Goal: Use online tool/utility: Utilize a website feature to perform a specific function

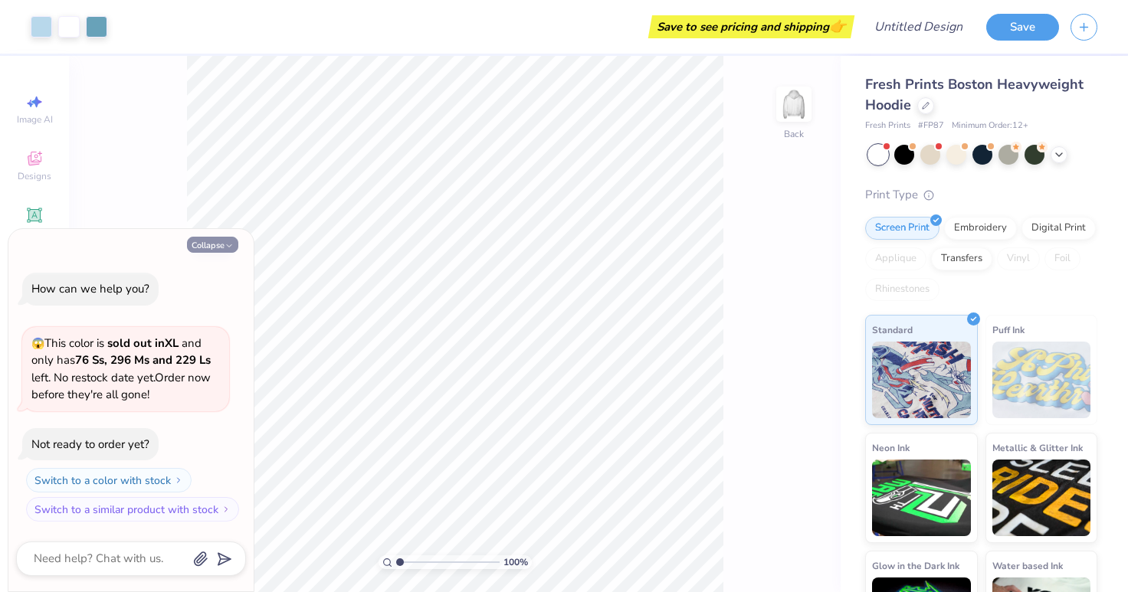
click at [231, 251] on button "Collapse" at bounding box center [212, 245] width 51 height 16
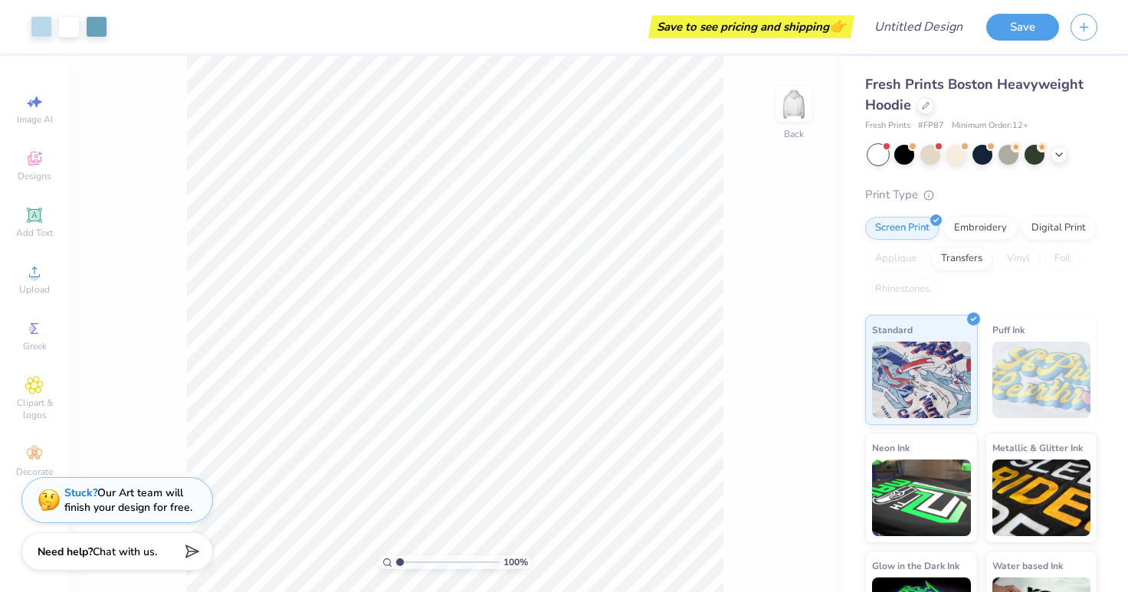
click at [984, 71] on div "Fresh Prints Boston Heavyweight Hoodie Fresh Prints # FP87 Minimum Order: 12 + …" at bounding box center [984, 358] width 287 height 605
click at [911, 155] on div at bounding box center [904, 153] width 20 height 20
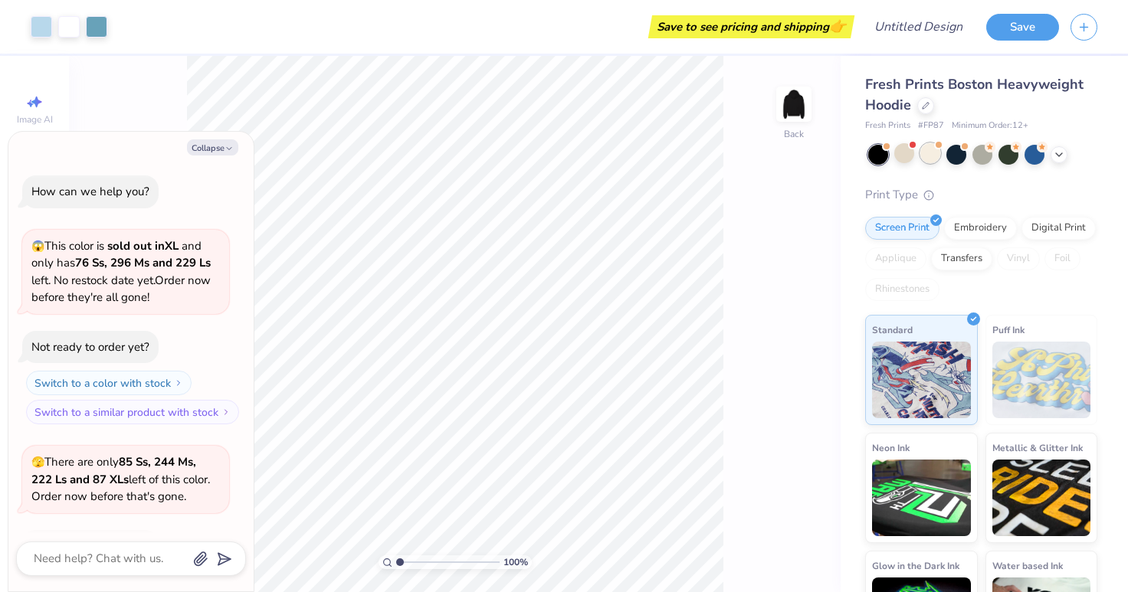
scroll to position [102, 0]
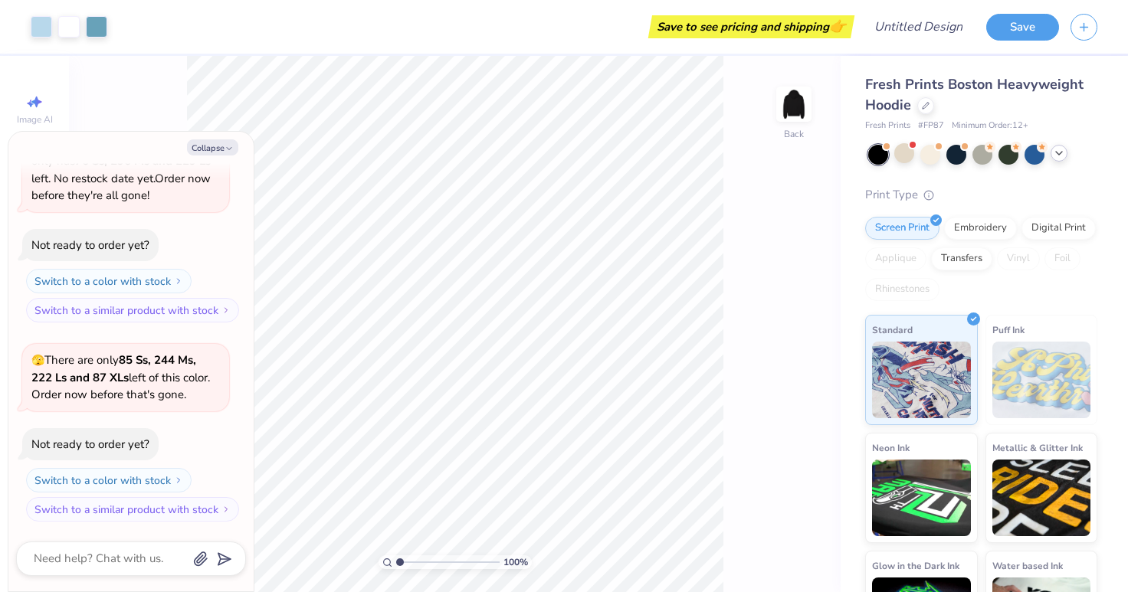
click at [1056, 150] on icon at bounding box center [1059, 153] width 12 height 12
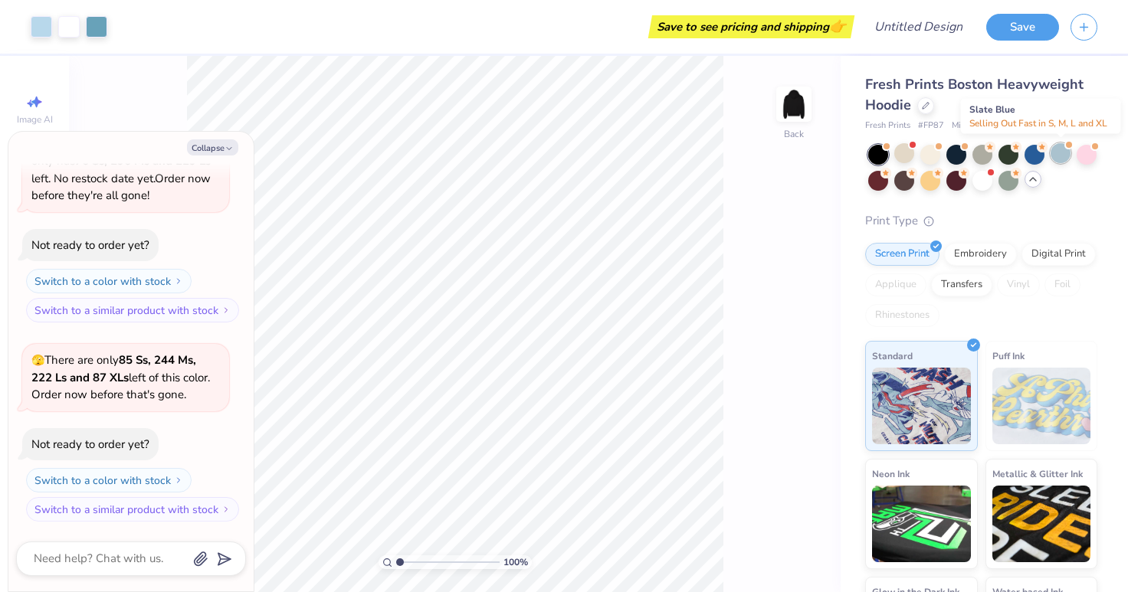
click at [1054, 156] on div at bounding box center [1061, 153] width 20 height 20
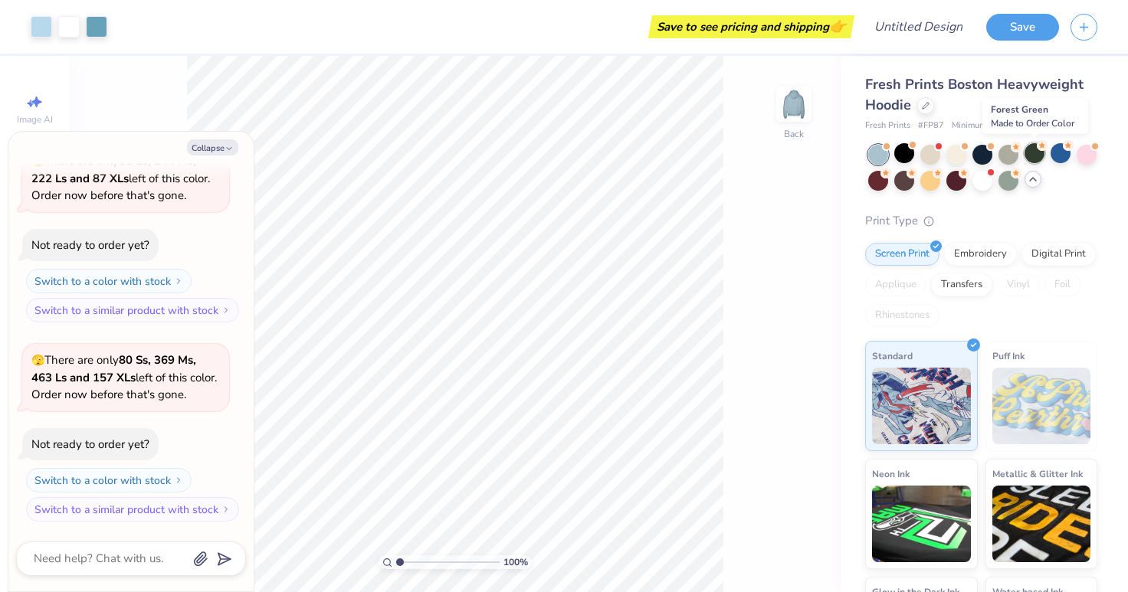
click at [1038, 149] on circle at bounding box center [1042, 145] width 11 height 11
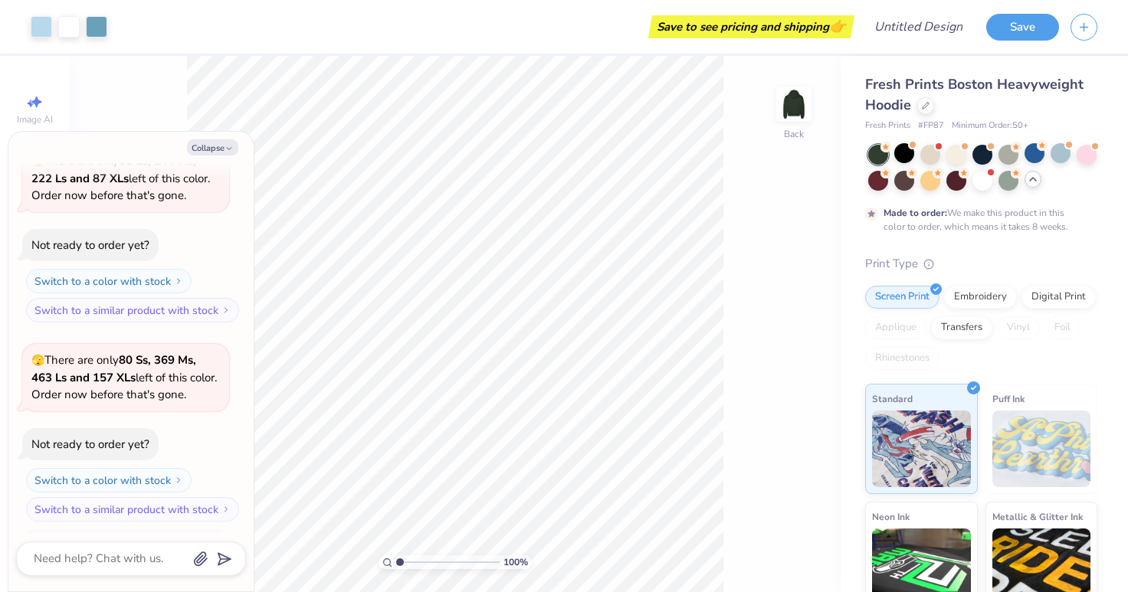
scroll to position [428, 0]
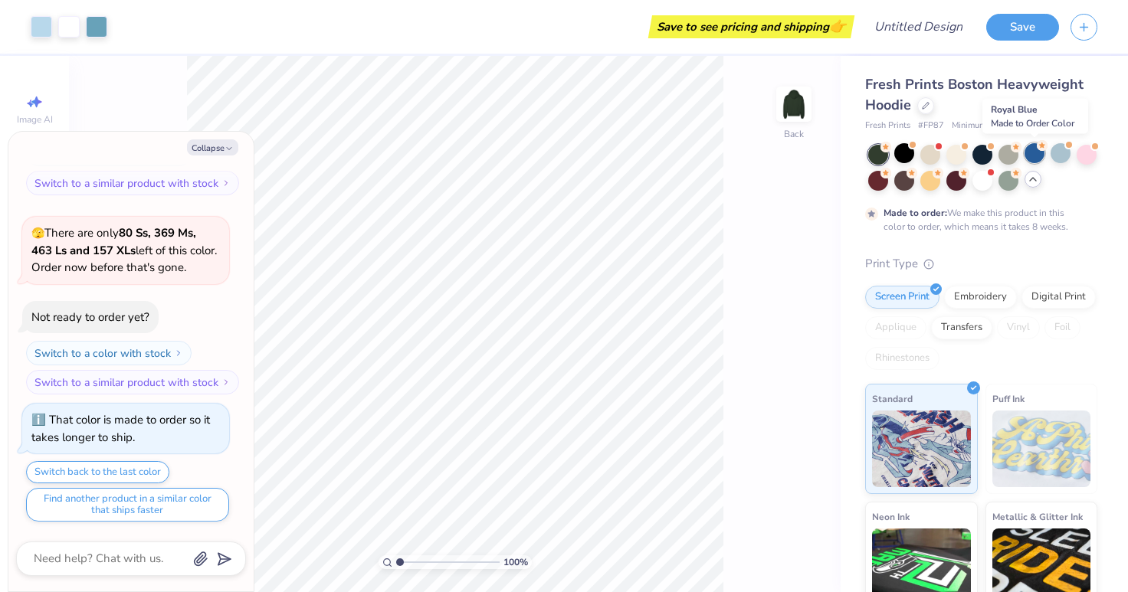
click at [1034, 151] on div at bounding box center [1035, 153] width 20 height 20
click at [1085, 150] on div at bounding box center [1087, 153] width 20 height 20
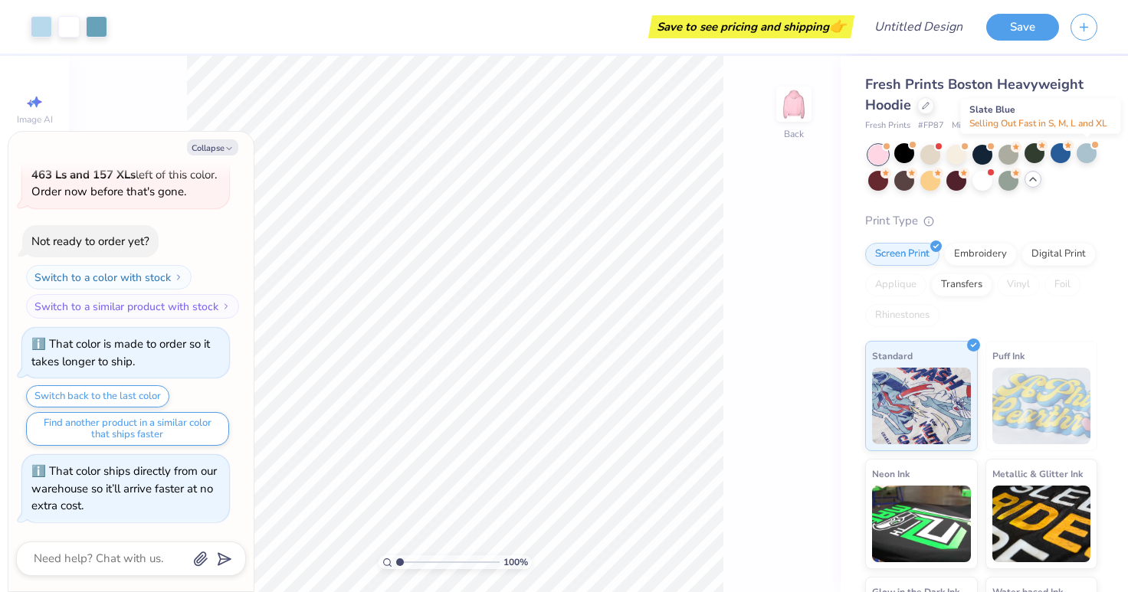
scroll to position [703, 0]
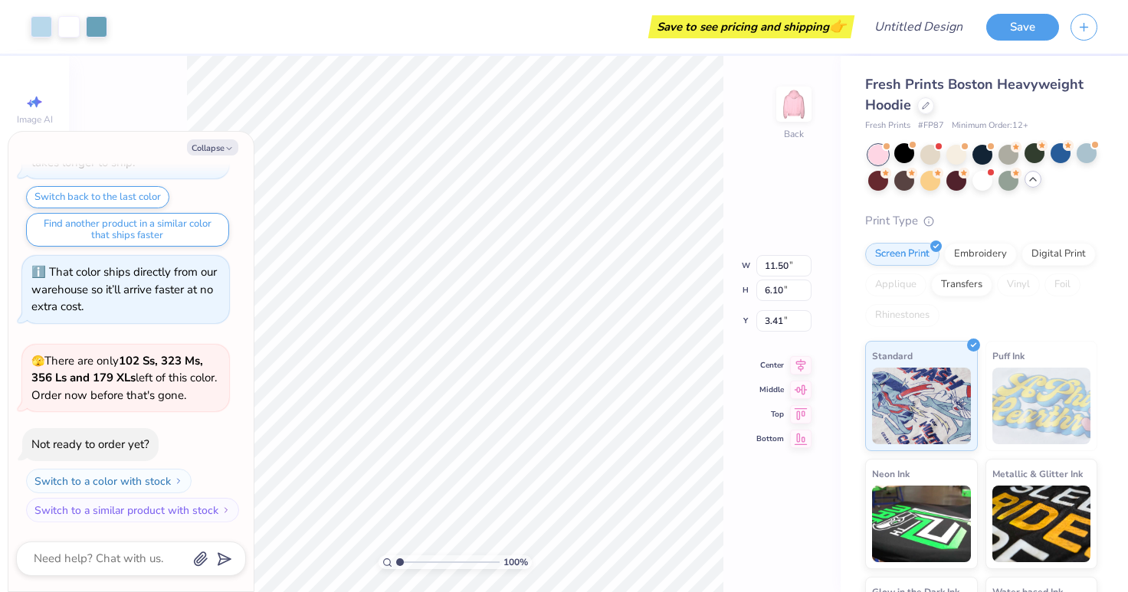
type textarea "x"
type input "3.38"
click at [43, 25] on div at bounding box center [41, 25] width 21 height 21
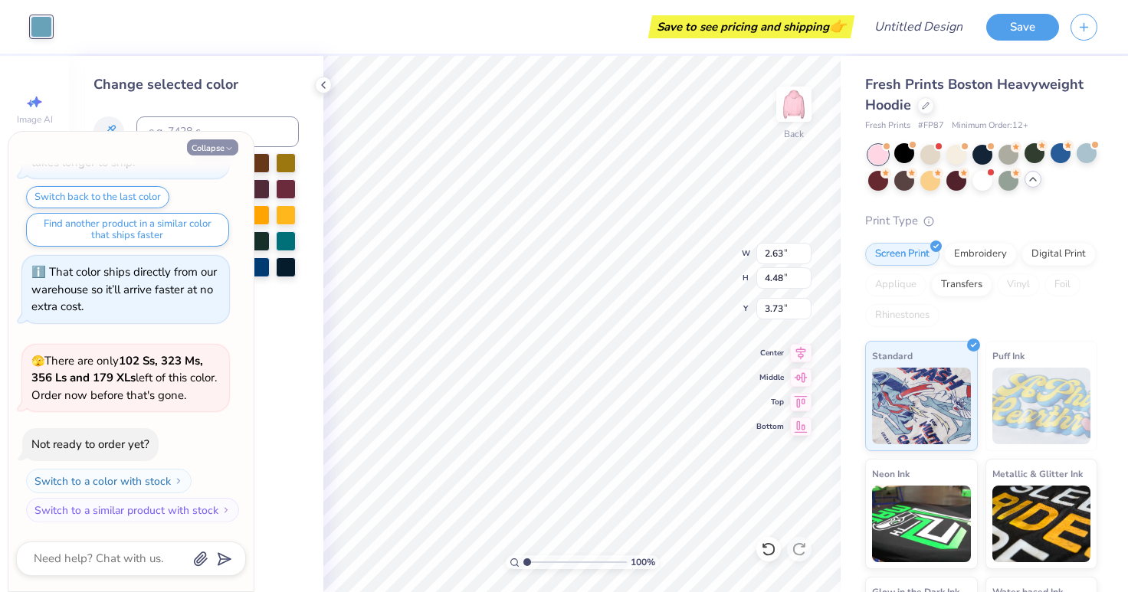
click at [230, 149] on polyline "button" at bounding box center [229, 149] width 5 height 2
type textarea "x"
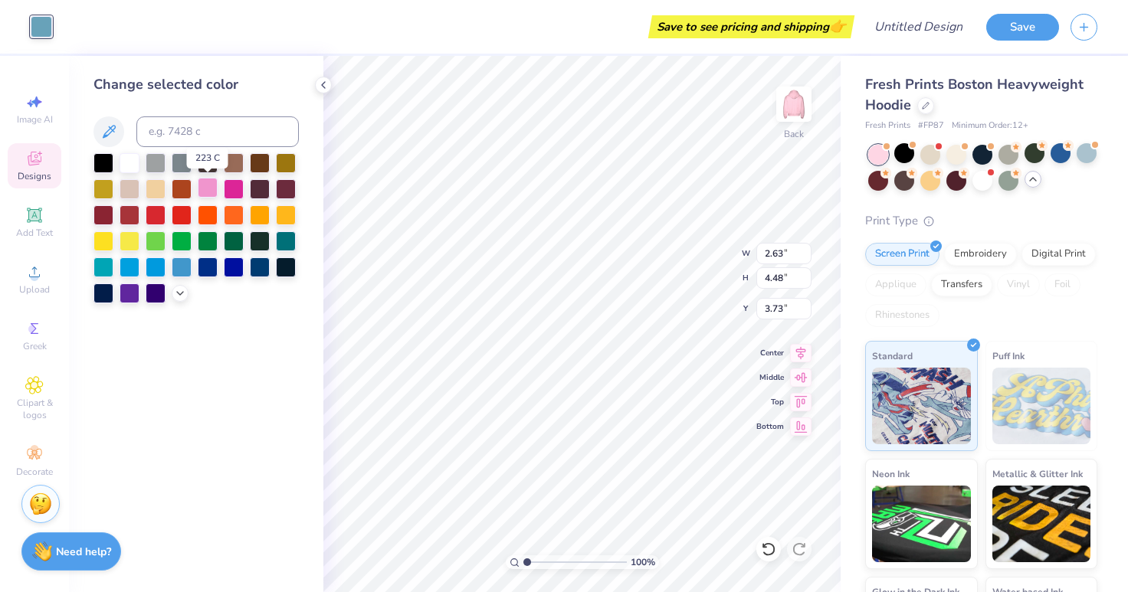
click at [210, 197] on div at bounding box center [208, 188] width 20 height 20
click at [228, 189] on div at bounding box center [234, 188] width 20 height 20
type input "2.47"
type input "4.20"
type input "3.52"
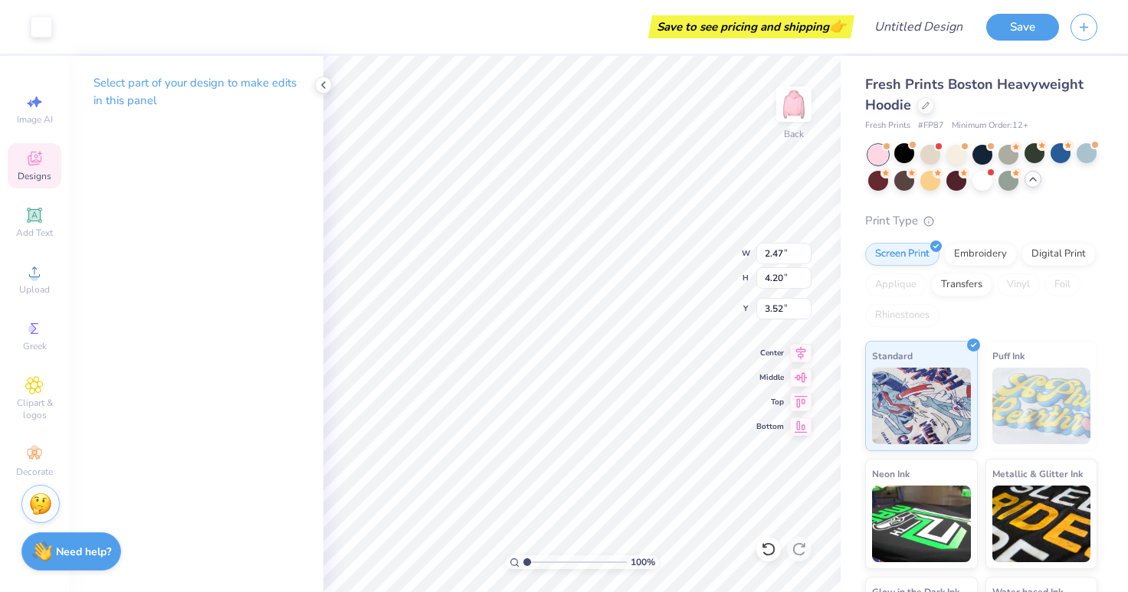
type input "2.54"
type input "4.21"
type input "3.87"
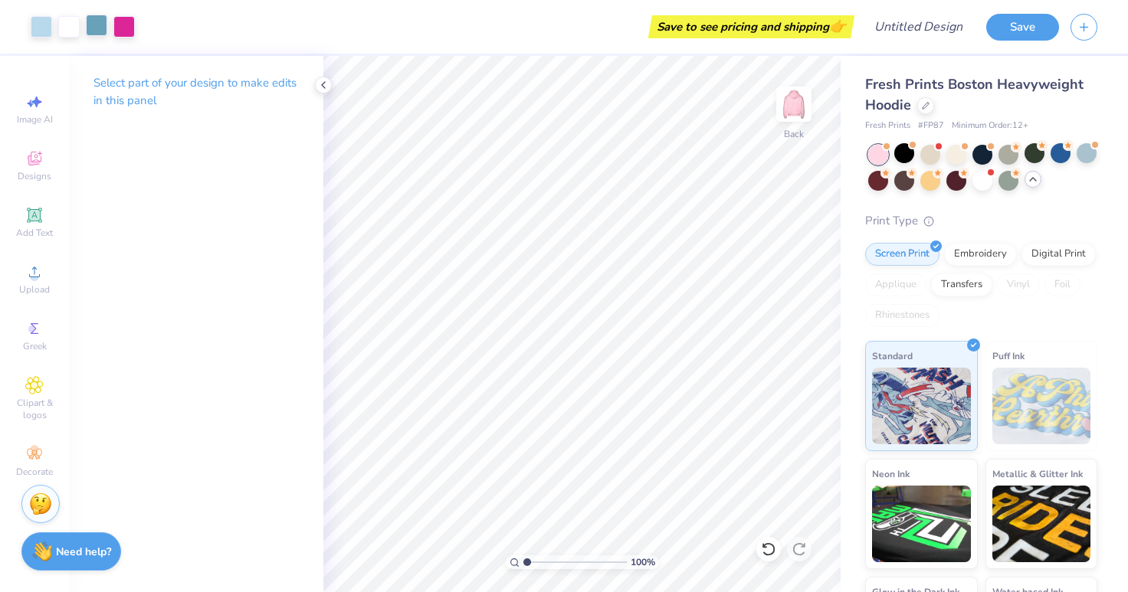
click at [95, 23] on div at bounding box center [96, 25] width 21 height 21
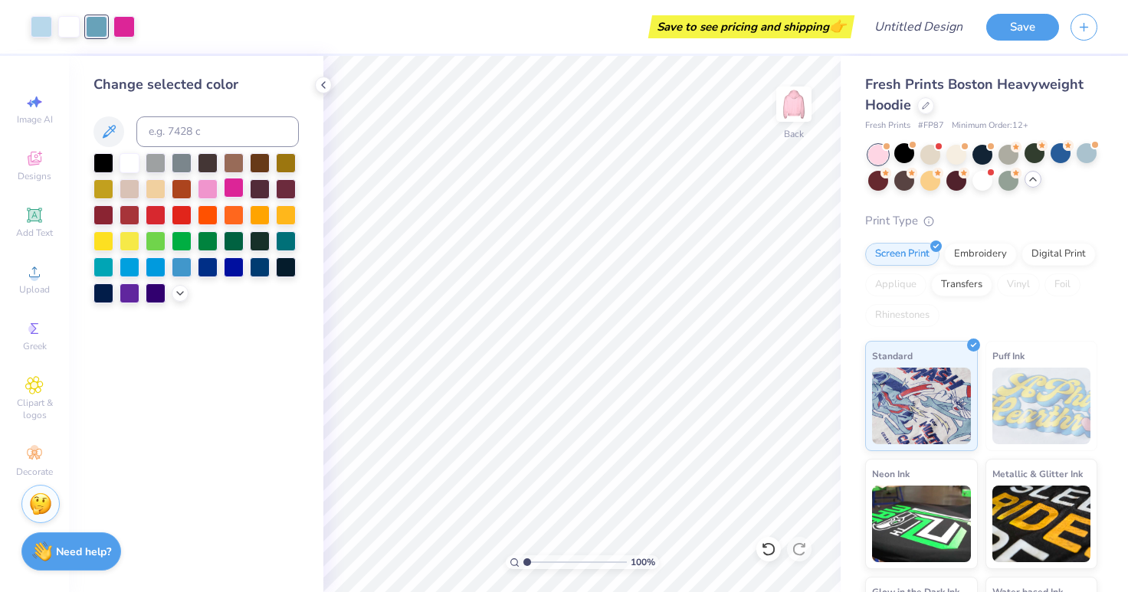
click at [227, 185] on div at bounding box center [234, 188] width 20 height 20
click at [44, 22] on div at bounding box center [41, 25] width 21 height 21
click at [228, 185] on div at bounding box center [234, 188] width 20 height 20
click at [103, 131] on icon at bounding box center [109, 132] width 18 height 18
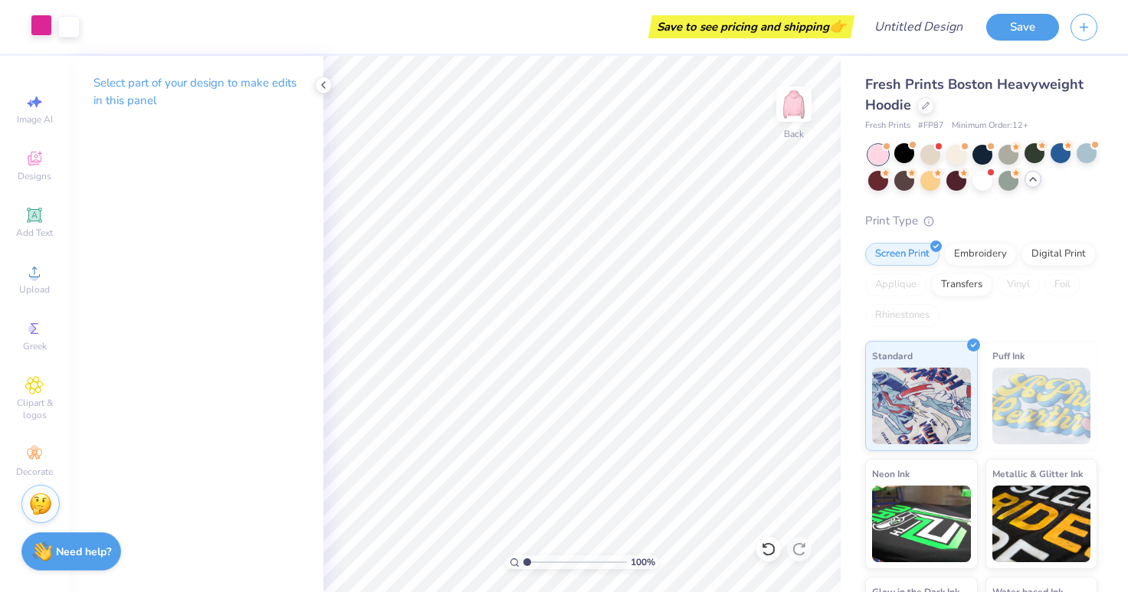
click at [40, 23] on div at bounding box center [41, 25] width 21 height 21
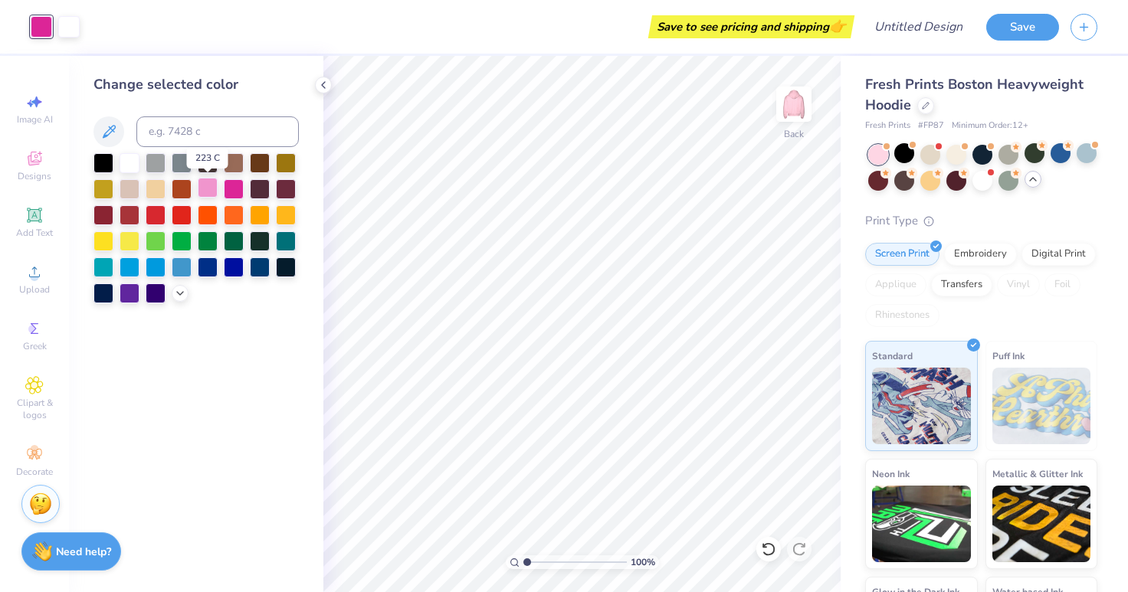
click at [213, 186] on div at bounding box center [208, 188] width 20 height 20
click at [225, 192] on div at bounding box center [234, 188] width 20 height 20
click at [210, 189] on div at bounding box center [208, 188] width 20 height 20
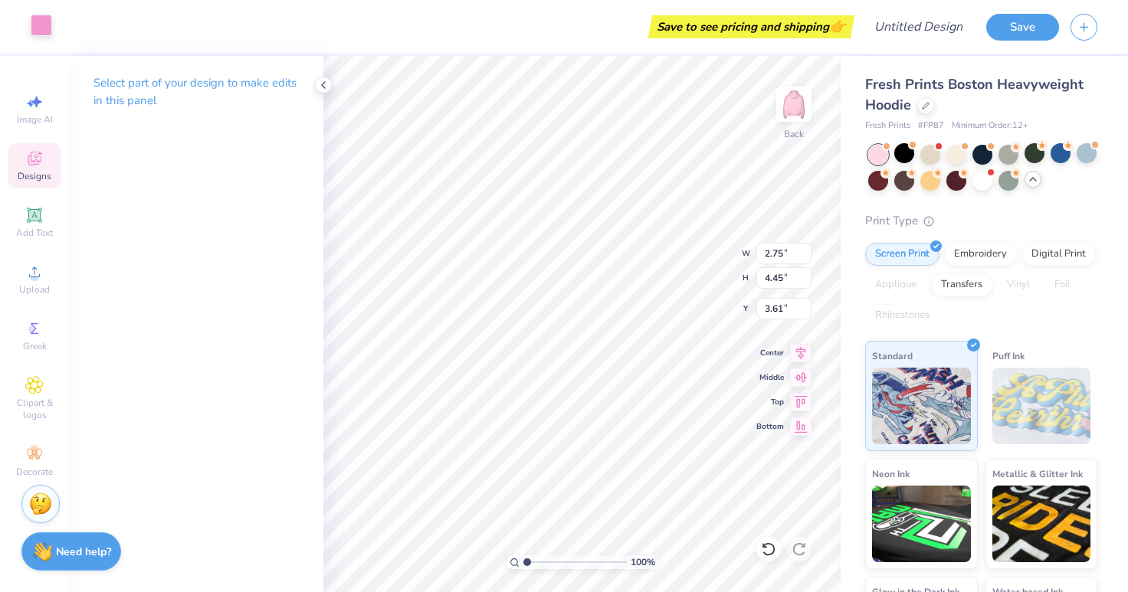
click at [47, 24] on div at bounding box center [41, 25] width 21 height 21
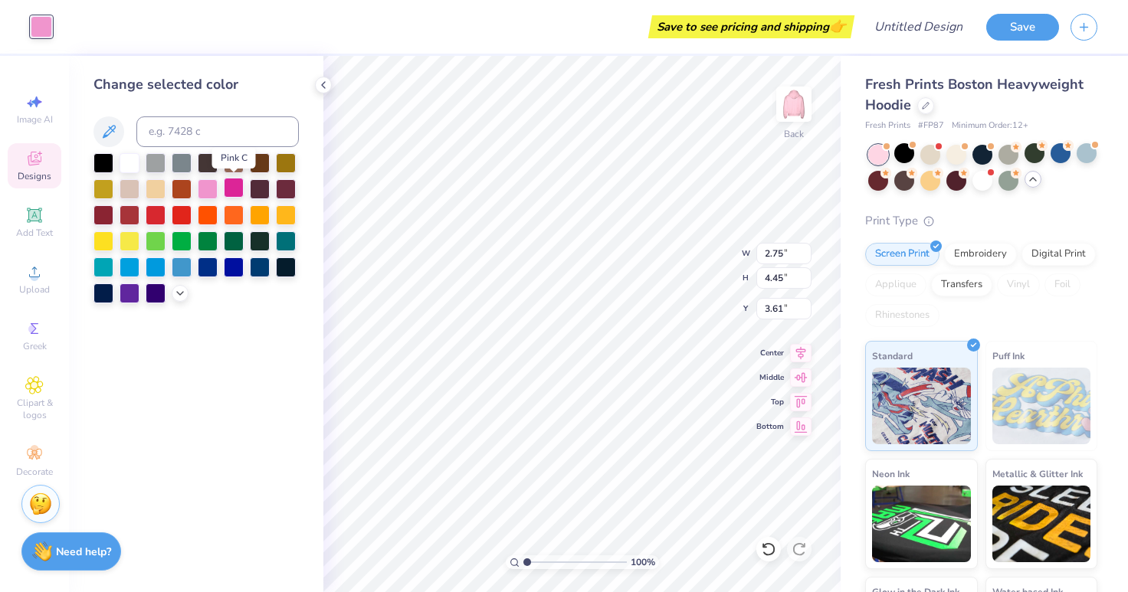
click at [231, 192] on div at bounding box center [234, 188] width 20 height 20
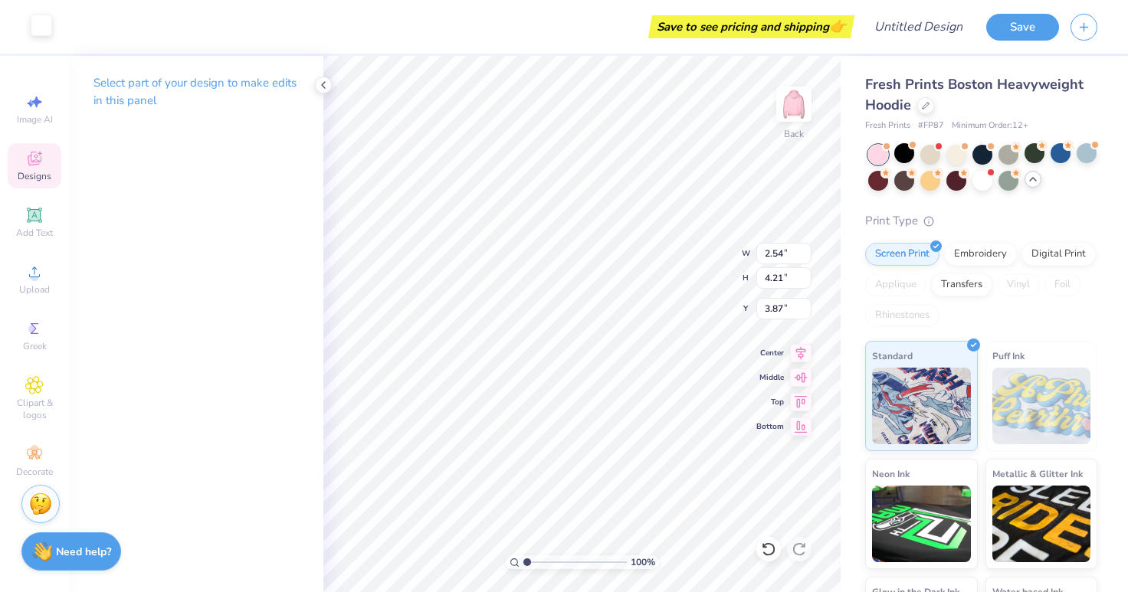
click at [41, 21] on div at bounding box center [41, 25] width 21 height 21
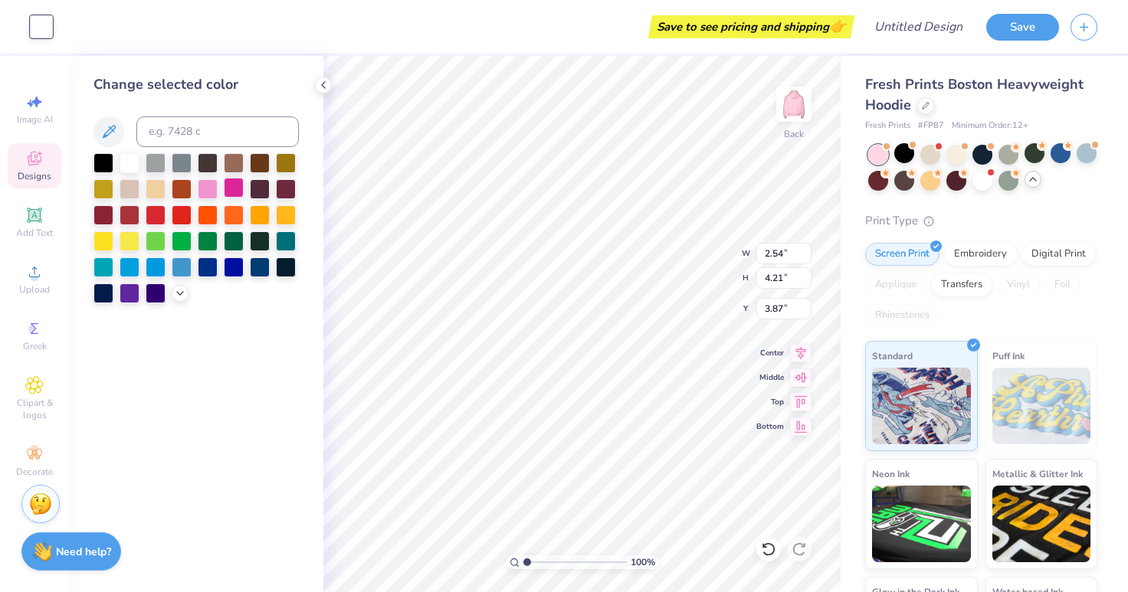
click at [232, 191] on div at bounding box center [234, 188] width 20 height 20
click at [224, 191] on div at bounding box center [234, 188] width 20 height 20
click at [231, 234] on div at bounding box center [234, 240] width 20 height 20
